Goal: Task Accomplishment & Management: Use online tool/utility

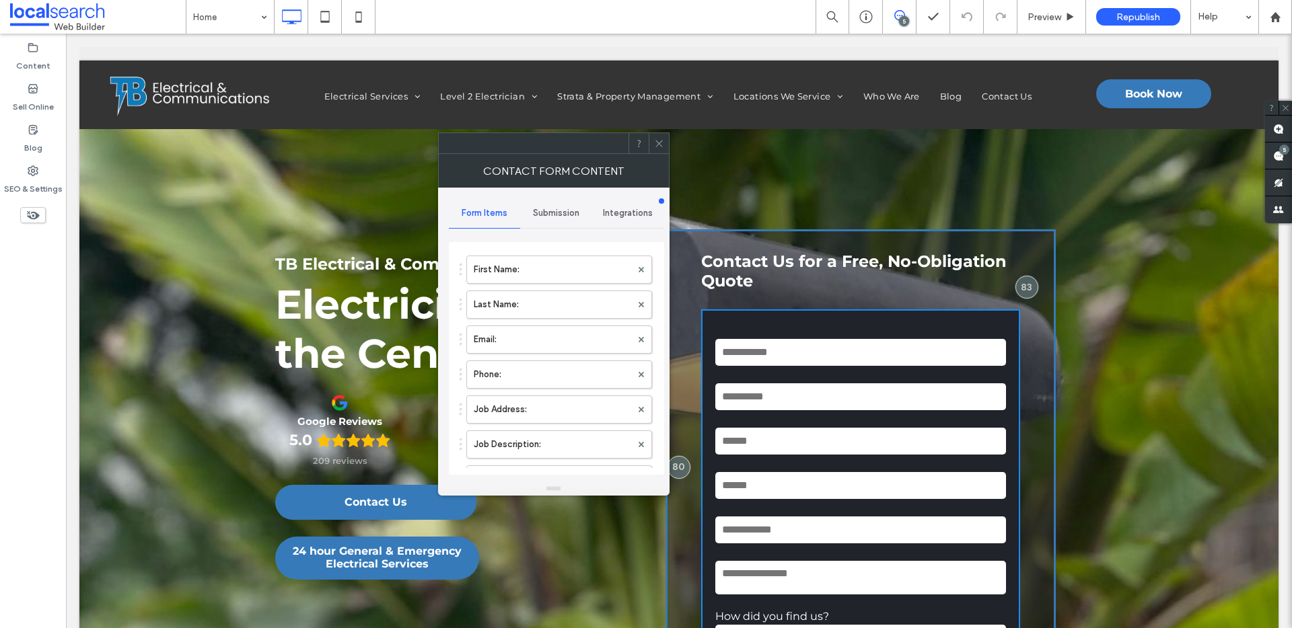
click at [628, 217] on span "Integrations" at bounding box center [628, 213] width 50 height 11
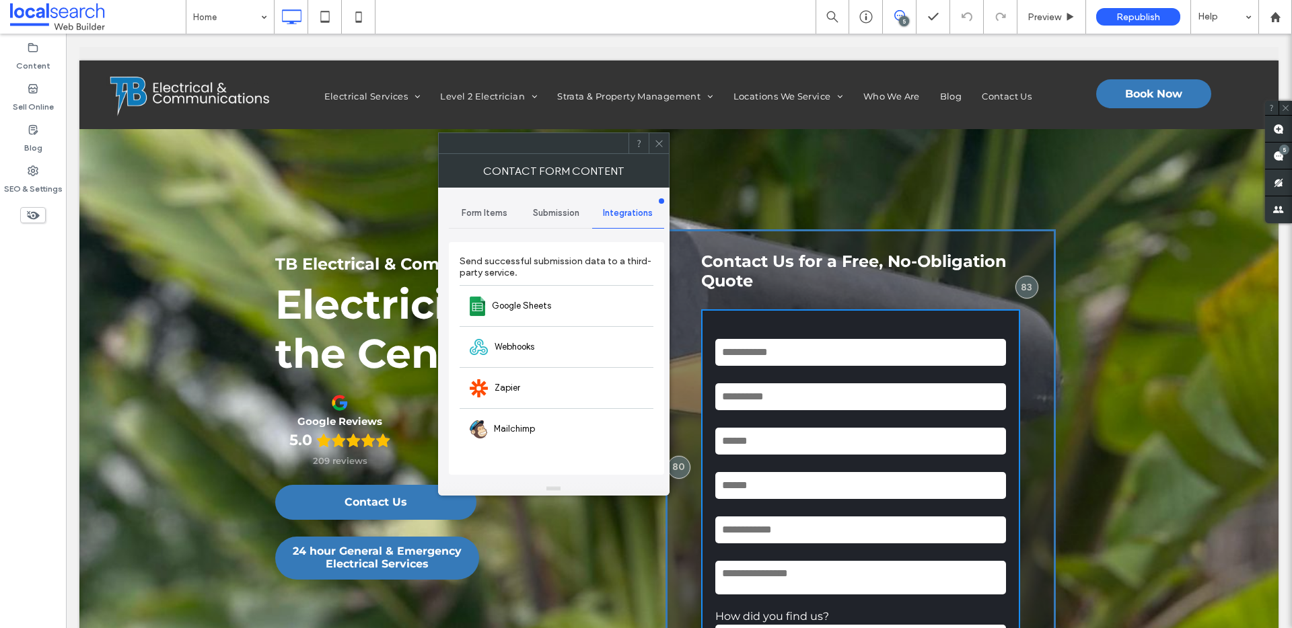
click at [550, 215] on span "Submission" at bounding box center [556, 213] width 46 height 11
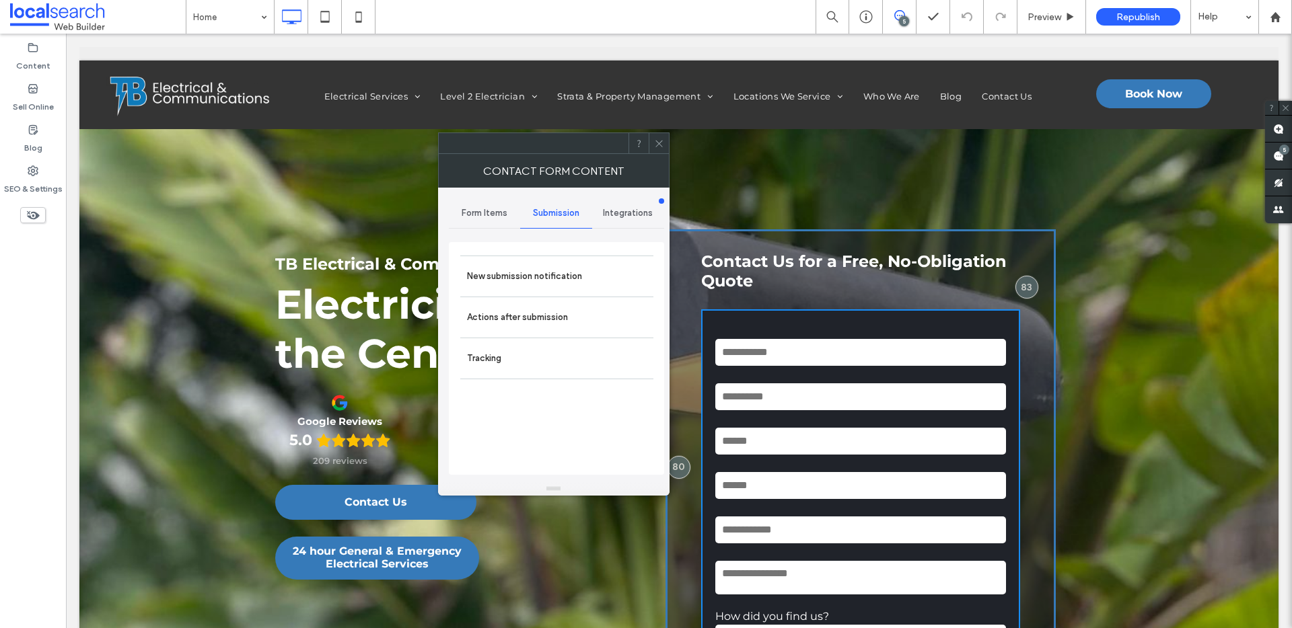
click at [472, 215] on span "Form Items" at bounding box center [485, 213] width 46 height 11
click at [525, 275] on label "First Name:" at bounding box center [552, 269] width 157 height 27
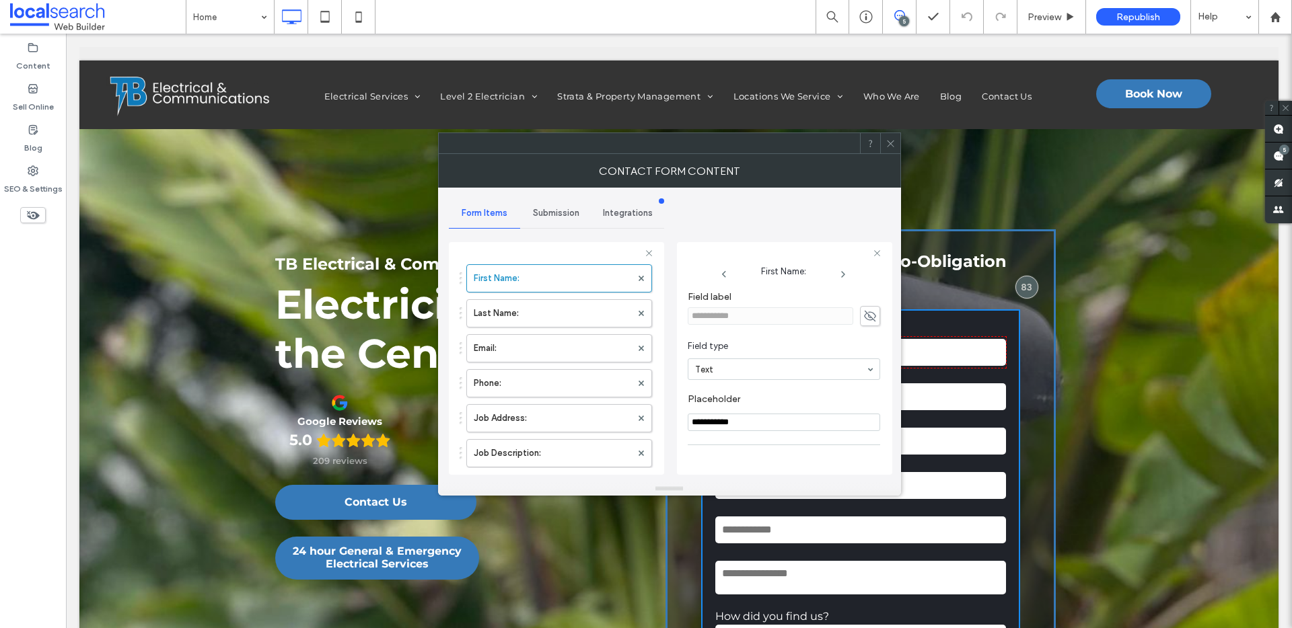
click at [890, 144] on icon at bounding box center [890, 144] width 10 height 10
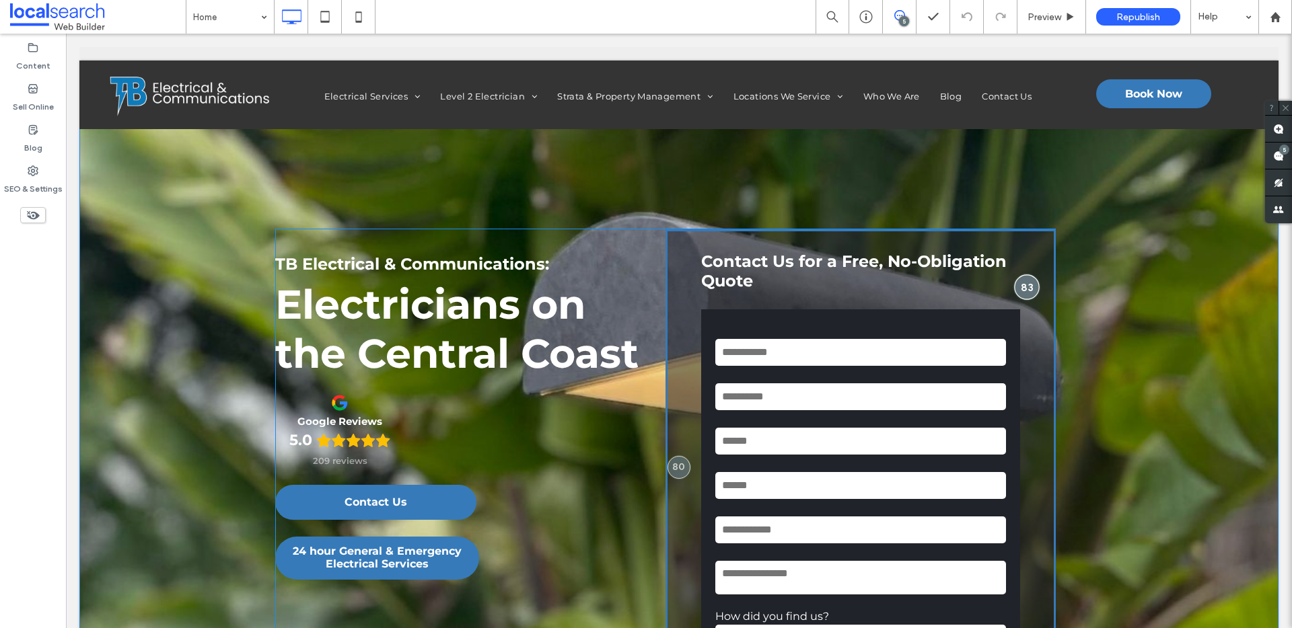
click at [1018, 287] on div at bounding box center [1026, 287] width 25 height 25
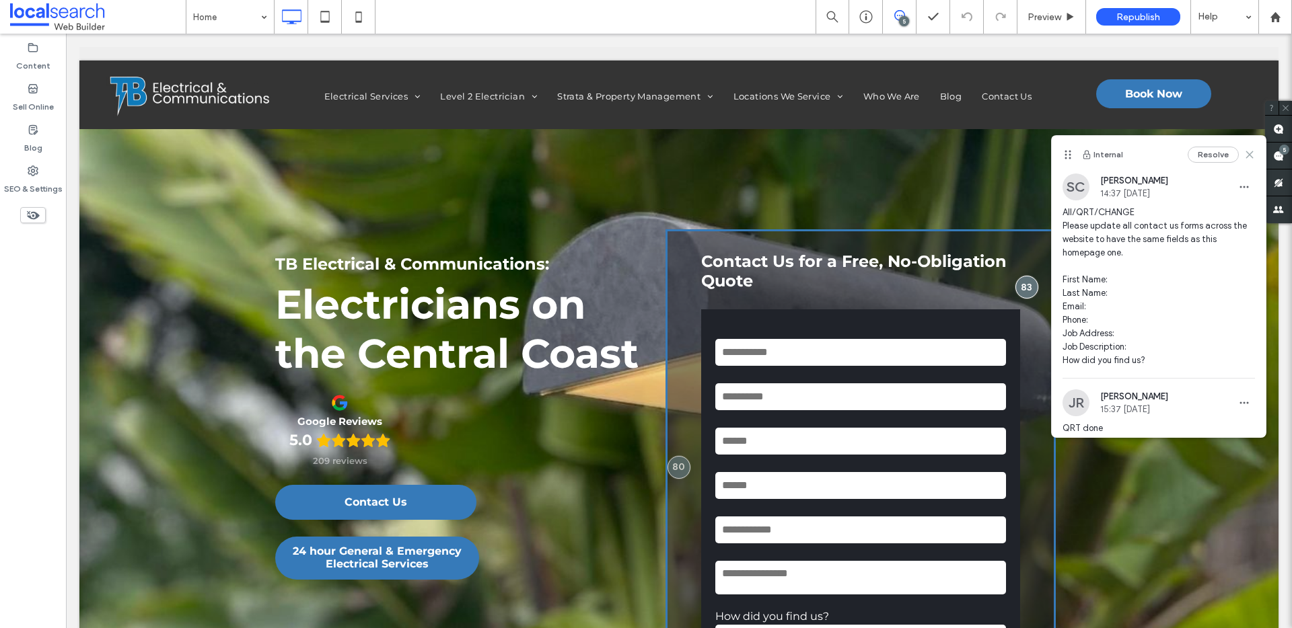
click at [1246, 151] on use at bounding box center [1249, 154] width 6 height 6
